Goal: Complete application form

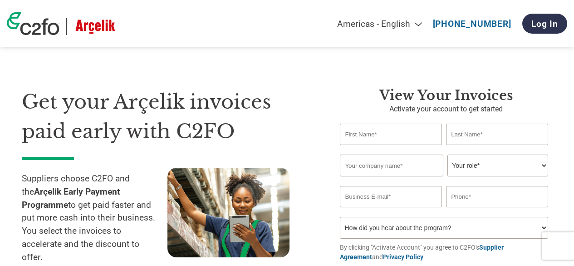
select select "en-[GEOGRAPHIC_DATA]"
click at [392, 25] on select "Americas - English Américas - Español [GEOGRAPHIC_DATA] - Português [GEOGRAPHIC…" at bounding box center [313, 24] width 232 height 10
select select "tr-TR"
click at [246, 19] on select "Americas - English Américas - Español Américas - Português Amériques - Français…" at bounding box center [313, 24] width 232 height 10
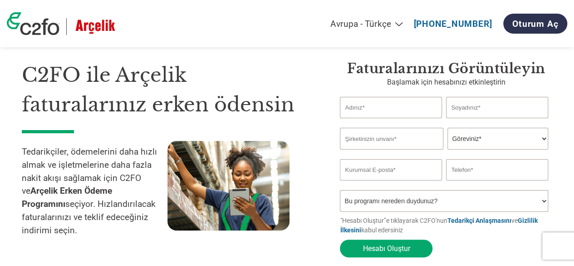
scroll to position [36, 0]
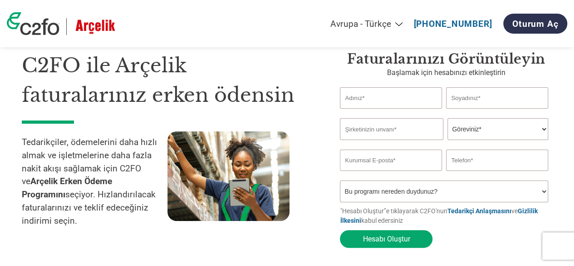
click at [384, 132] on input "text" at bounding box center [391, 129] width 103 height 22
click at [466, 133] on select "Göreviniz* CFO Denetçi Krediler Müdürü Finans Direktörü Hazinedar CEO Başkan Fi…" at bounding box center [498, 129] width 100 height 22
click at [424, 135] on input "text" at bounding box center [391, 129] width 103 height 22
click at [374, 96] on input "text" at bounding box center [391, 97] width 102 height 21
click at [371, 134] on input "text" at bounding box center [391, 129] width 103 height 22
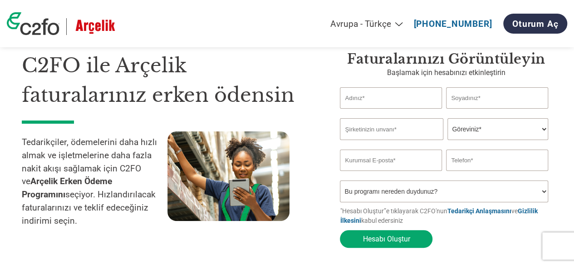
click at [472, 134] on select "Göreviniz* CFO Denetçi Krediler Müdürü Finans Direktörü Hazinedar CEO Başkan Fi…" at bounding box center [498, 129] width 100 height 22
click at [415, 126] on input "text" at bounding box center [391, 129] width 103 height 22
click at [455, 137] on select "Göreviniz* CFO Denetçi Krediler Müdürü Finans Direktörü Hazinedar CEO Başkan Fi…" at bounding box center [498, 129] width 100 height 22
click at [363, 154] on input "email" at bounding box center [391, 159] width 102 height 21
click at [476, 155] on input "text" at bounding box center [497, 159] width 102 height 21
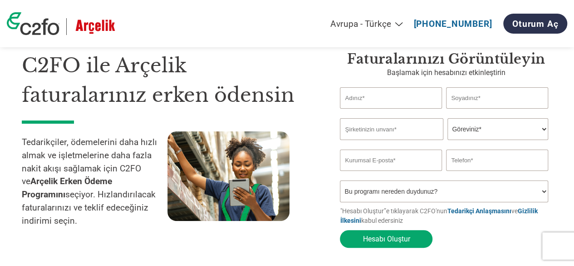
click at [447, 238] on form "Invalid first name or first name is too long Invalid last name or last name is …" at bounding box center [446, 169] width 212 height 165
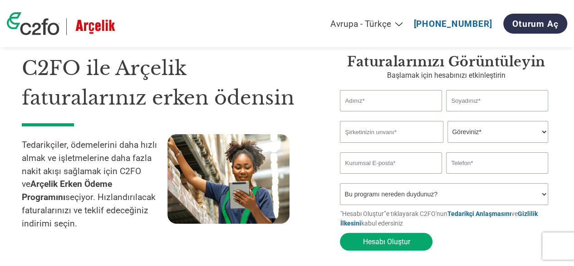
scroll to position [20, 0]
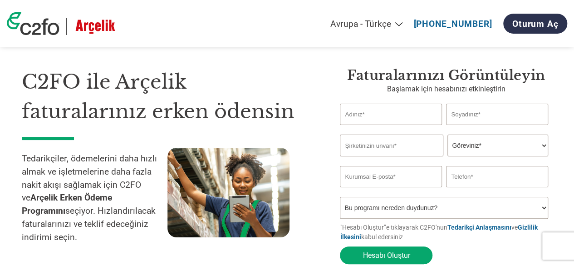
click at [385, 23] on select "Americas - English Américas - Español Américas - Português Amériques - Français…" at bounding box center [293, 24] width 232 height 10
